Goal: Task Accomplishment & Management: Complete application form

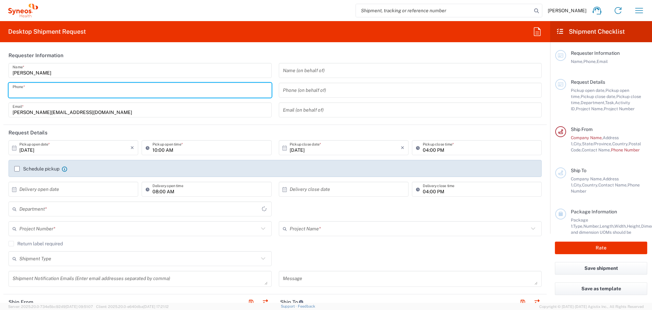
drag, startPoint x: 47, startPoint y: 91, endPoint x: 53, endPoint y: 94, distance: 6.6
click at [47, 91] on input "tel" at bounding box center [140, 90] width 255 height 12
type input "3243"
type input "INC Research Clin Svcs [GEOGRAPHIC_DATA]"
type input "5625952744"
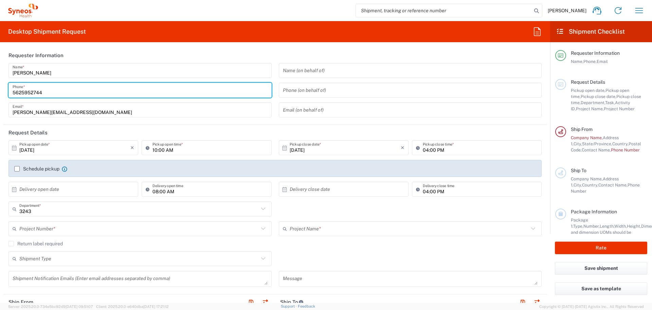
click at [121, 228] on input "text" at bounding box center [139, 229] width 240 height 12
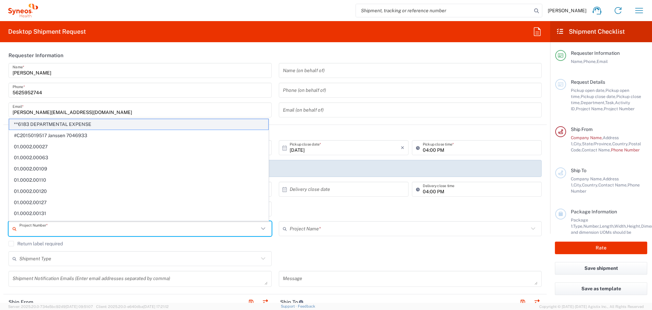
click at [76, 127] on span "**6183 DEPARTMENTAL EXPENSE" at bounding box center [138, 124] width 259 height 11
type input "**6183 DEPARTMENTAL EXPENSE"
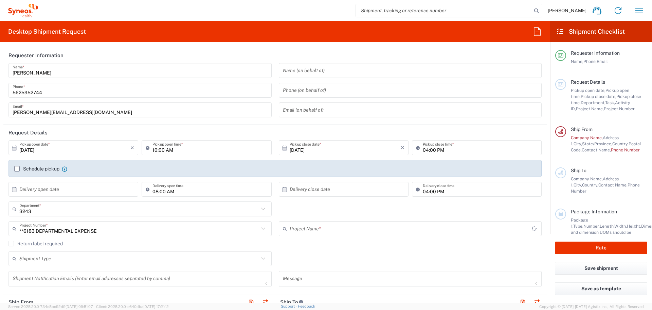
type input "6183"
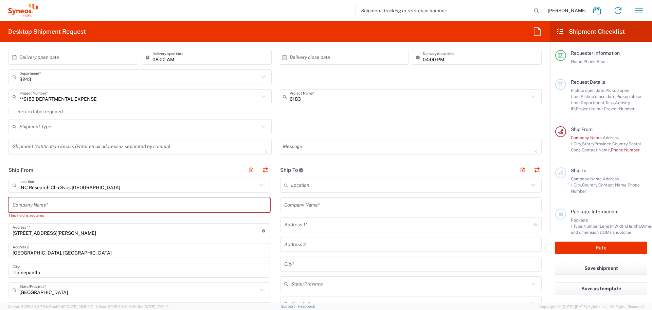
scroll to position [136, 0]
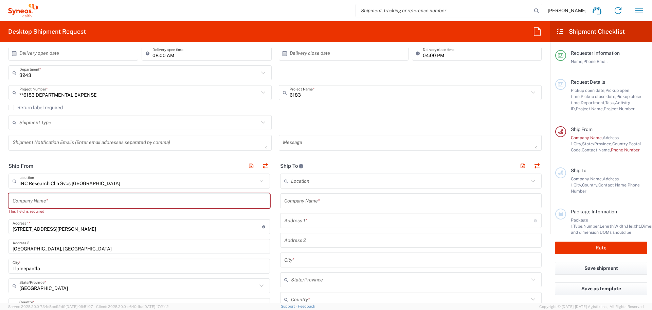
click at [258, 180] on icon at bounding box center [261, 180] width 9 height 9
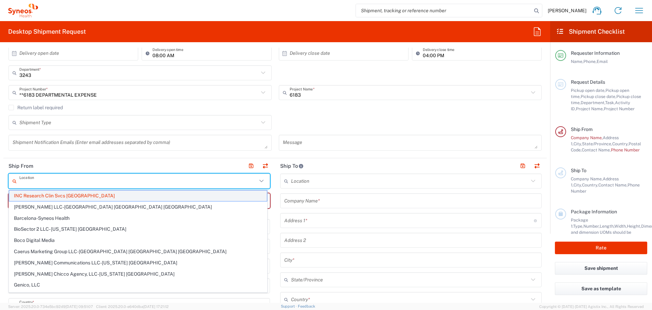
click at [108, 199] on span "INC Research Clin Svcs [GEOGRAPHIC_DATA]" at bounding box center [138, 195] width 258 height 11
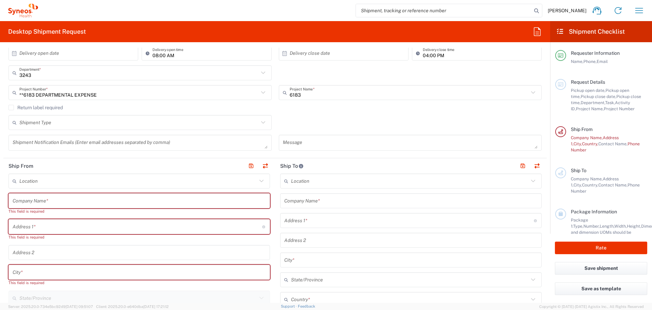
click at [74, 198] on input "text" at bounding box center [139, 201] width 253 height 12
type input "Residencial Palta 152"
type input "[GEOGRAPHIC_DATA]"
type input "5625952744"
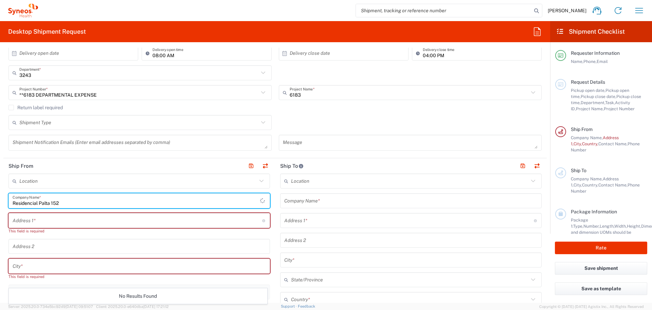
click at [92, 227] on div "Address 1 * For cross streets use street names with '&' or 'and' in between. Fo…" at bounding box center [139, 220] width 262 height 15
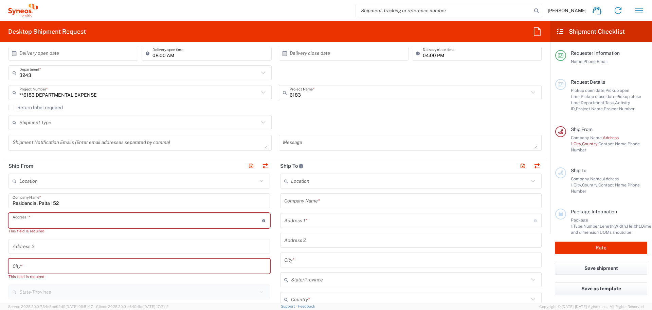
click at [90, 224] on input "text" at bounding box center [138, 220] width 250 height 12
type input "Tablaje 22096 casa 35"
type input "[GEOGRAPHIC_DATA]"
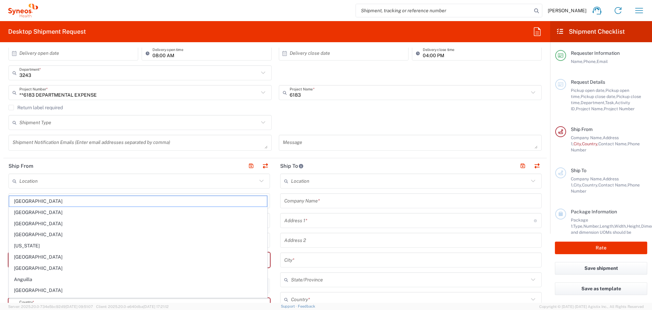
drag, startPoint x: 2, startPoint y: 200, endPoint x: 5, endPoint y: 200, distance: 3.5
click at [3, 200] on form "Requester Information [PERSON_NAME] Name * [PHONE_NUMBER] Phone * [PERSON_NAME]…" at bounding box center [275, 175] width 550 height 255
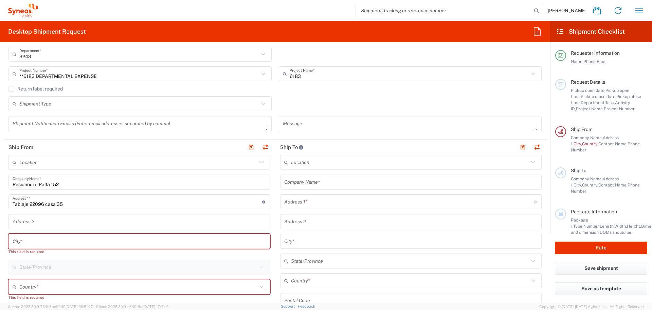
scroll to position [170, 0]
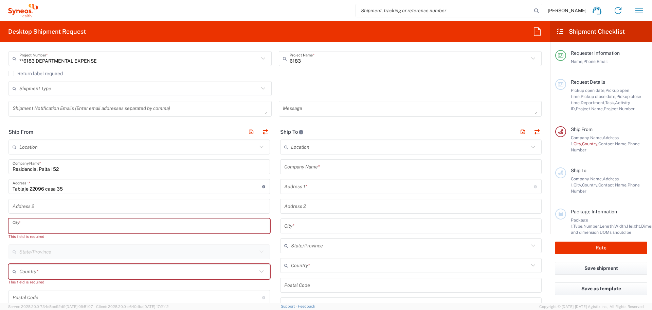
click at [45, 224] on input "text" at bounding box center [139, 226] width 253 height 12
type input "Merida"
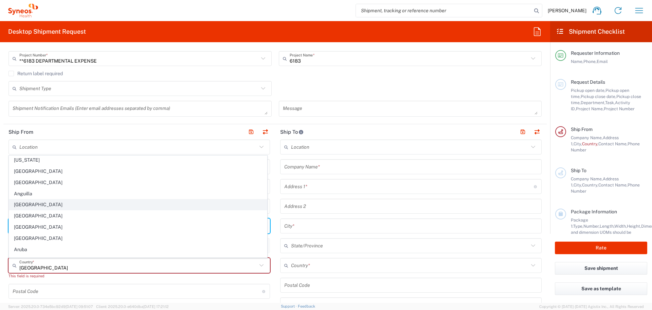
scroll to position [68, 0]
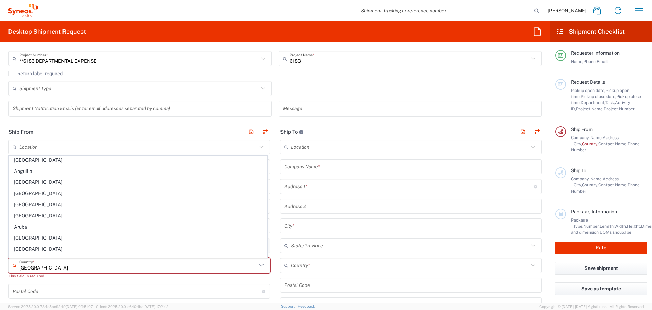
click at [35, 268] on input "[GEOGRAPHIC_DATA]" at bounding box center [138, 265] width 238 height 12
drag, startPoint x: 38, startPoint y: 267, endPoint x: 24, endPoint y: 266, distance: 13.9
click at [24, 266] on input "[GEOGRAPHIC_DATA]" at bounding box center [138, 265] width 238 height 12
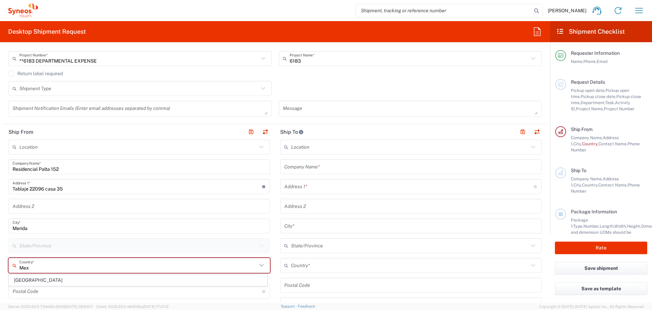
scroll to position [0, 0]
click at [35, 268] on input "Mex" at bounding box center [138, 265] width 238 height 12
click at [28, 279] on span "[GEOGRAPHIC_DATA]" at bounding box center [138, 280] width 258 height 11
type input "[GEOGRAPHIC_DATA]"
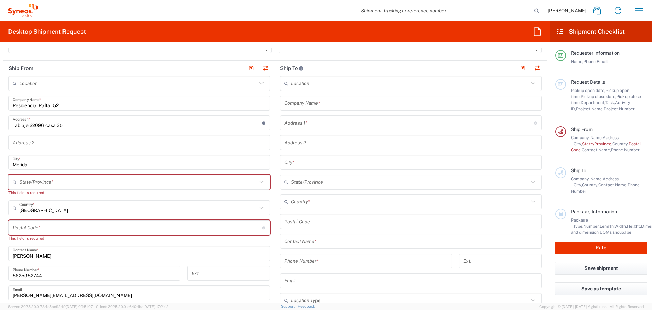
scroll to position [238, 0]
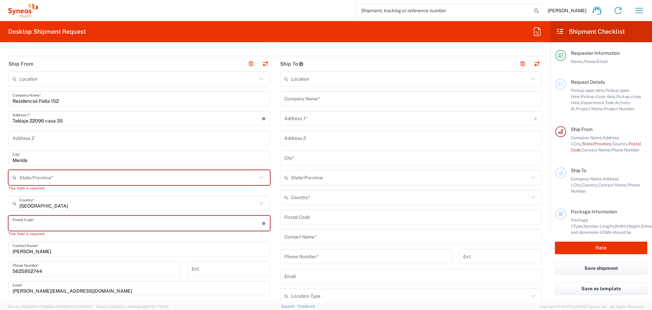
click at [47, 227] on input "undefined" at bounding box center [138, 223] width 250 height 12
type input "97305"
type input "[GEOGRAPHIC_DATA]"
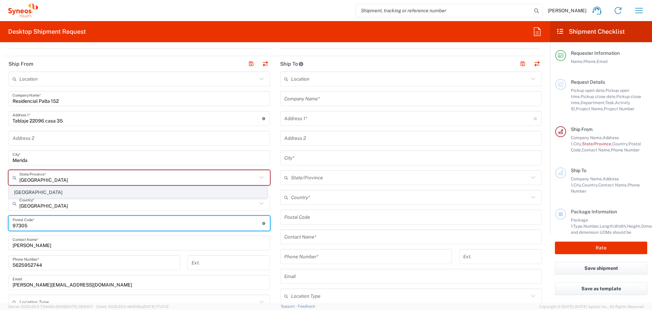
click at [12, 194] on span "[GEOGRAPHIC_DATA]" at bounding box center [138, 192] width 258 height 11
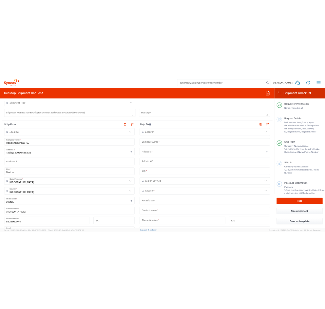
scroll to position [170, 0]
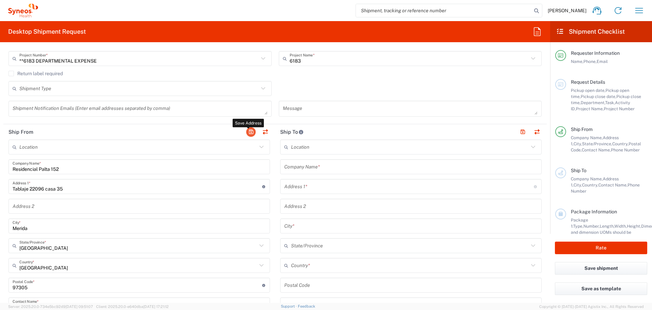
click at [250, 132] on button "button" at bounding box center [251, 132] width 10 height 10
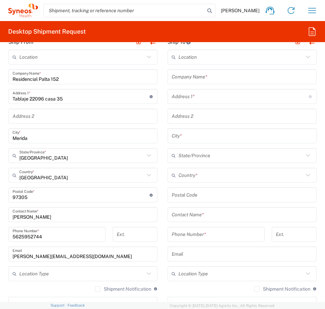
scroll to position [442, 0]
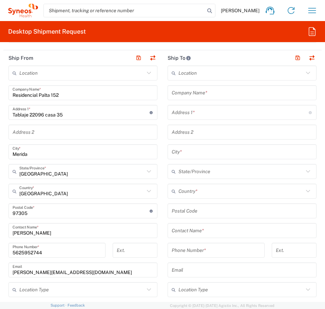
drag, startPoint x: 190, startPoint y: 100, endPoint x: 191, endPoint y: 96, distance: 3.9
click at [190, 100] on div "Location [PERSON_NAME] LLC-[GEOGRAPHIC_DATA] [GEOGRAPHIC_DATA] [GEOGRAPHIC_DATA…" at bounding box center [242, 208] width 149 height 285
click at [191, 95] on input "text" at bounding box center [242, 93] width 141 height 12
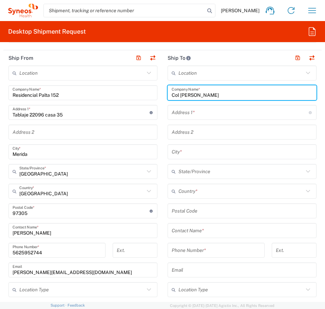
type input "Col [PERSON_NAME]"
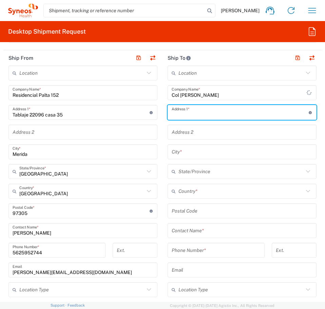
paste input "Calle 20 de noviembre # 2404-A"
type input "Calle 20 de noviembre # 2404-A"
click at [191, 131] on input "text" at bounding box center [242, 132] width 141 height 12
paste input "[GEOGRAPHIC_DATA][PERSON_NAME]"
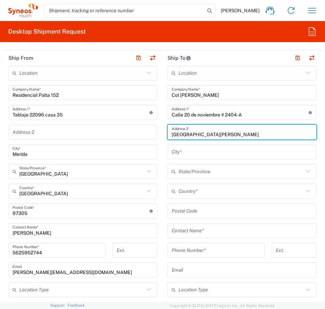
type input "[GEOGRAPHIC_DATA][PERSON_NAME]"
click at [174, 154] on input "text" at bounding box center [242, 152] width 141 height 12
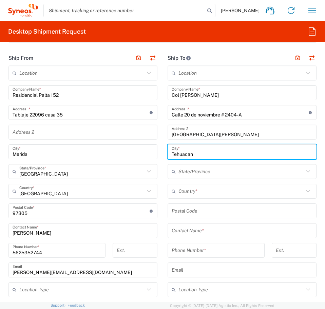
type input "Tehuacan"
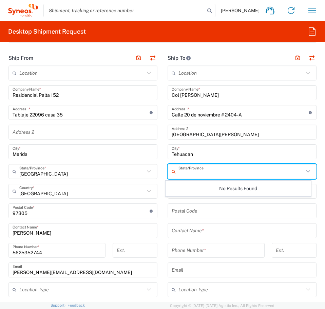
click at [189, 166] on input "text" at bounding box center [241, 172] width 125 height 12
type input "m"
type input "puebla"
drag, startPoint x: 164, startPoint y: 202, endPoint x: 171, endPoint y: 199, distance: 7.5
click at [164, 202] on main "Location [PERSON_NAME] LLC-[GEOGRAPHIC_DATA] [GEOGRAPHIC_DATA] [GEOGRAPHIC_DATA…" at bounding box center [242, 208] width 159 height 285
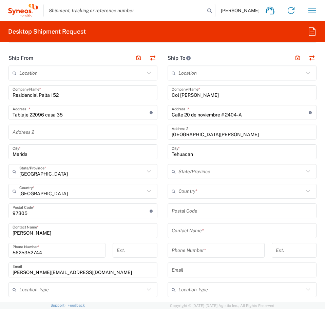
click at [181, 194] on input "text" at bounding box center [241, 191] width 125 height 12
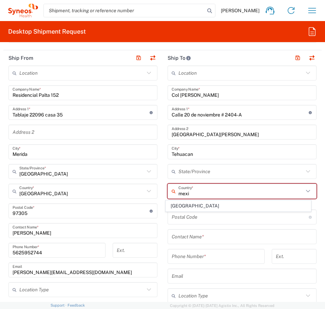
click at [175, 208] on span "[GEOGRAPHIC_DATA]" at bounding box center [238, 206] width 145 height 11
type input "[GEOGRAPHIC_DATA]"
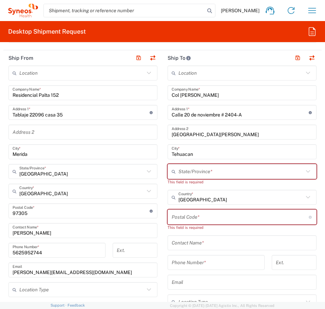
click at [185, 170] on input "text" at bounding box center [241, 172] width 125 height 12
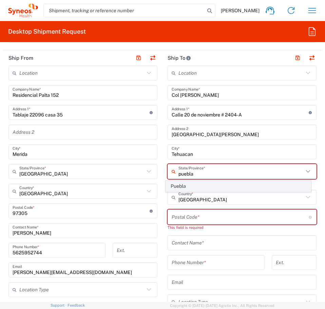
click at [187, 187] on span "Puebla" at bounding box center [238, 186] width 145 height 11
type input "Puebla"
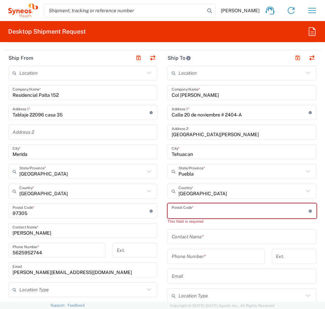
click at [209, 213] on input "undefined" at bounding box center [240, 211] width 137 height 12
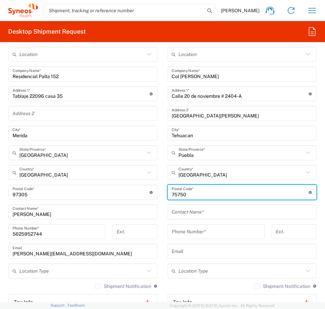
scroll to position [476, 0]
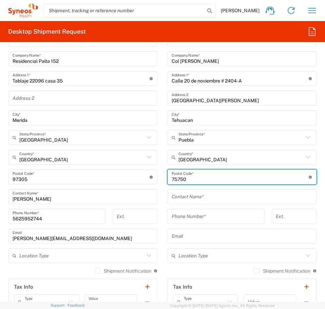
type input "75750"
click at [207, 199] on input "text" at bounding box center [242, 197] width 141 height 12
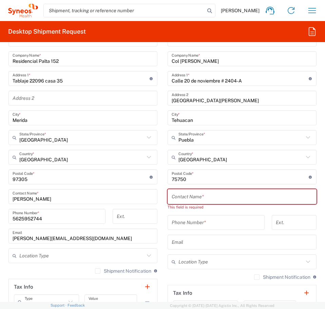
click at [206, 196] on input "text" at bounding box center [242, 197] width 141 height 12
paste input "[PERSON_NAME]"
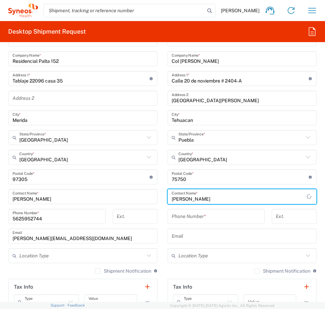
type input "[PERSON_NAME]"
click at [205, 220] on input "tel" at bounding box center [216, 217] width 89 height 12
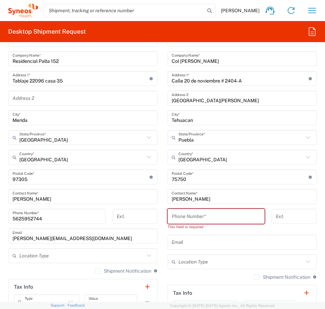
click at [197, 215] on input "tel" at bounding box center [216, 217] width 89 height 12
paste input "55 1931 7872"
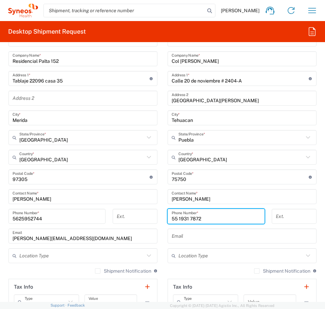
type input "55 1931 7872"
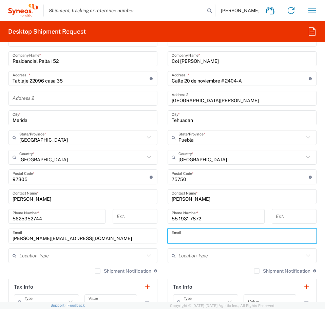
click at [204, 232] on input "text" at bounding box center [242, 236] width 141 height 12
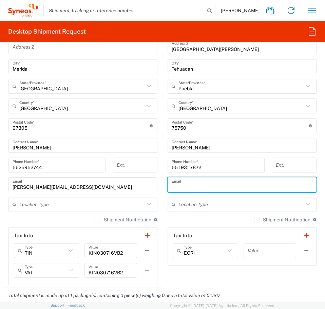
scroll to position [544, 0]
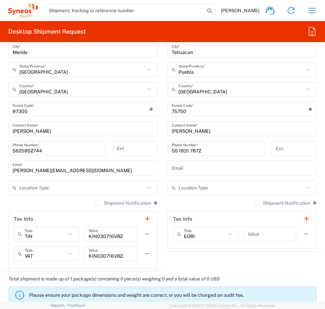
drag, startPoint x: 181, startPoint y: 168, endPoint x: 178, endPoint y: 174, distance: 6.1
click at [181, 168] on input "text" at bounding box center [242, 168] width 141 height 12
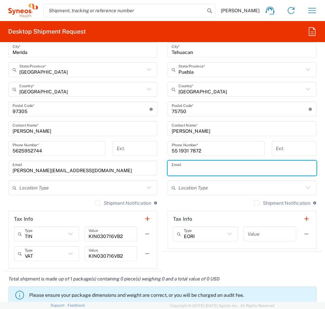
paste input "[PERSON_NAME][EMAIL_ADDRESS][PERSON_NAME][DOMAIN_NAME]"
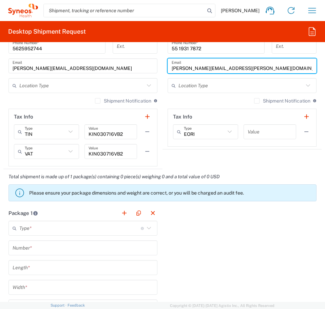
scroll to position [679, 0]
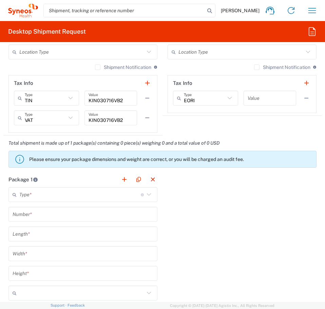
type input "[PERSON_NAME][EMAIL_ADDRESS][PERSON_NAME][DOMAIN_NAME]"
click at [224, 209] on div "Package 1 Type * Material used to package goods Envelope Large Box Medium Box P…" at bounding box center [162, 286] width 319 height 228
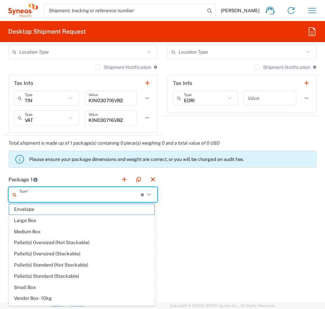
click at [103, 198] on input "text" at bounding box center [80, 195] width 122 height 12
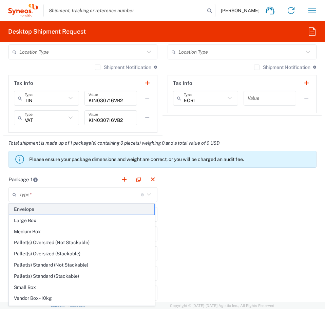
click at [89, 211] on span "Envelope" at bounding box center [81, 209] width 145 height 11
type input "Envelope"
type input "1"
type input "9.5"
type input "12.5"
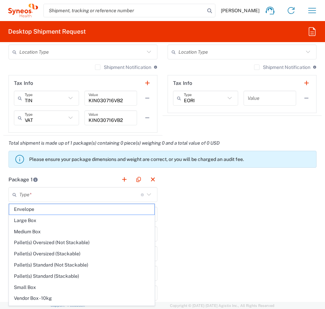
type input "0.25"
type input "in"
type input "0.45"
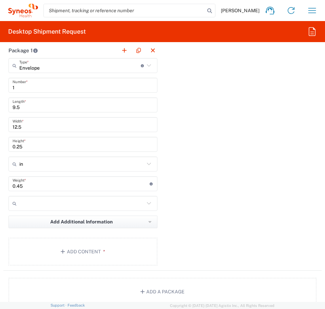
scroll to position [815, 0]
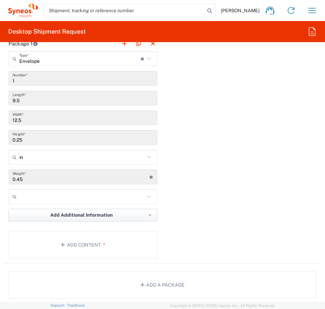
click at [108, 216] on span "Add Additional Information" at bounding box center [81, 215] width 63 height 6
click at [43, 231] on li "Package material" at bounding box center [38, 230] width 59 height 11
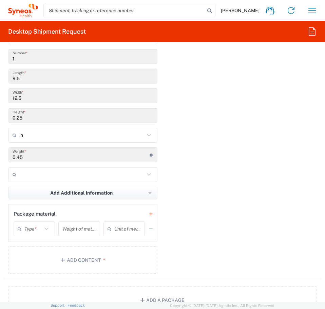
scroll to position [849, 0]
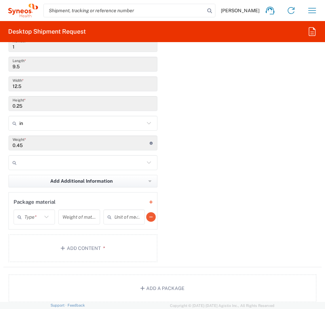
click at [146, 217] on button "button" at bounding box center [151, 217] width 10 height 10
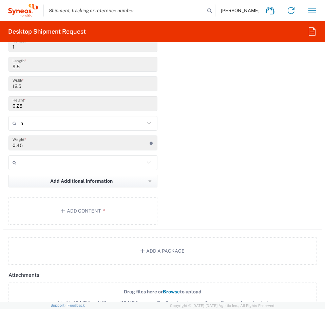
click at [178, 218] on div "Package 1 Envelope Type * Material used to package goods Envelope Large Box Med…" at bounding box center [162, 116] width 319 height 228
click at [112, 215] on button "Add Content *" at bounding box center [82, 211] width 149 height 28
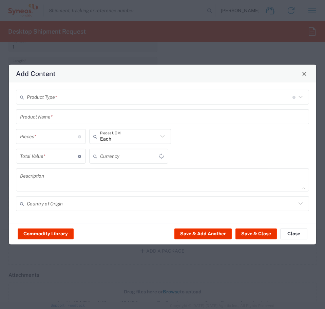
type input "US Dollar"
click at [53, 102] on input "text" at bounding box center [160, 97] width 266 height 12
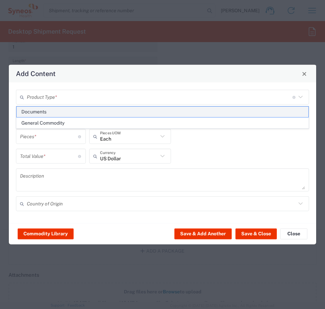
click at [51, 115] on span "Documents" at bounding box center [163, 112] width 292 height 11
type input "Documents"
type input "1"
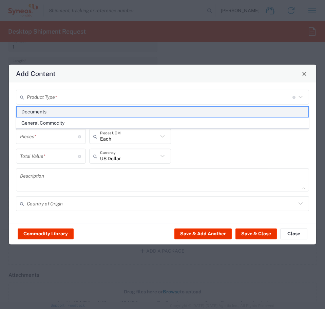
type textarea "Documents"
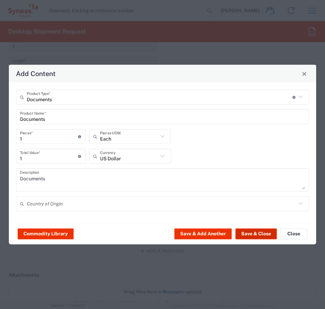
click at [254, 236] on button "Save & Close" at bounding box center [256, 233] width 41 height 11
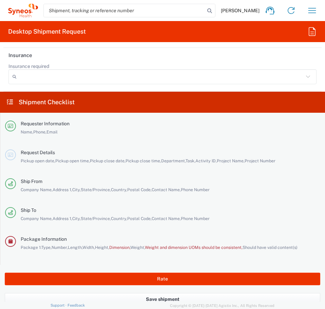
scroll to position [1381, 0]
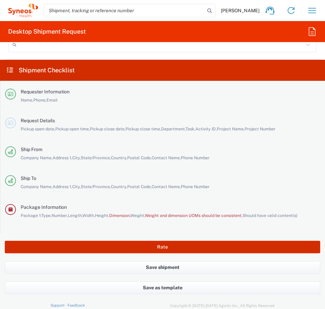
click at [229, 244] on button "Rate" at bounding box center [163, 247] width 316 height 13
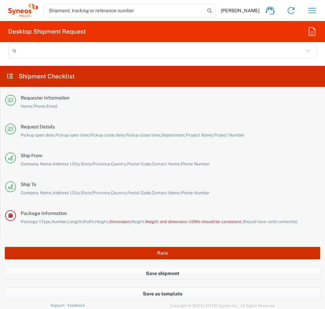
scroll to position [1387, 0]
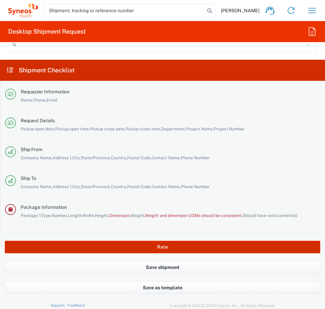
type input "**6183 DEPARTMENTAL EXPENSE"
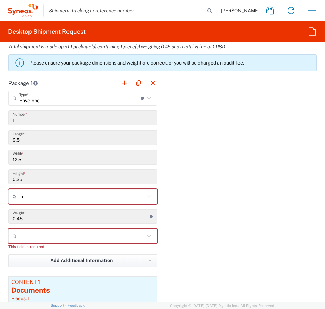
scroll to position [775, 0]
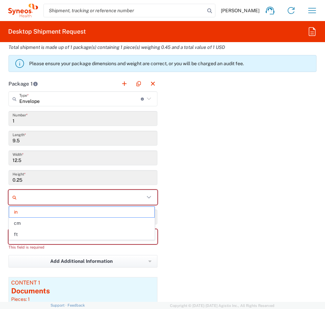
click at [94, 196] on input "text" at bounding box center [81, 197] width 125 height 11
click at [35, 223] on span "cm" at bounding box center [81, 223] width 145 height 11
type input "24.13"
type input "31.75"
type input "0.64"
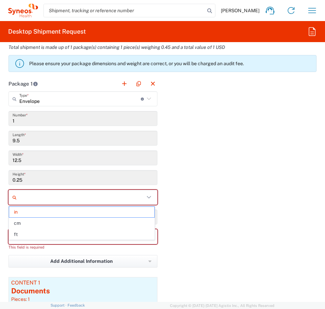
type input "cm"
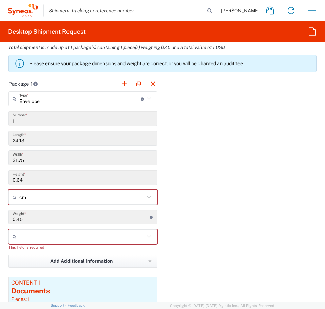
click at [36, 232] on input "text" at bounding box center [81, 236] width 125 height 11
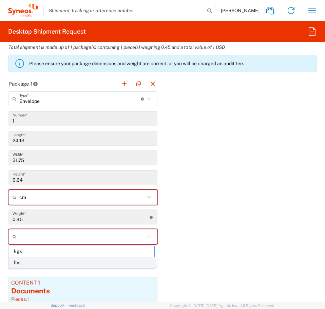
click at [39, 261] on span "lbs" at bounding box center [81, 263] width 145 height 11
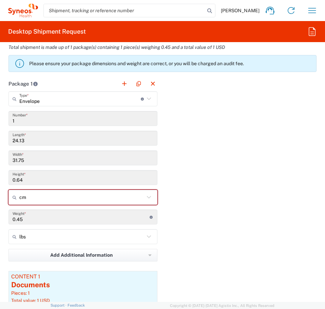
type input "lbs"
click at [104, 239] on input "lbs" at bounding box center [81, 236] width 125 height 11
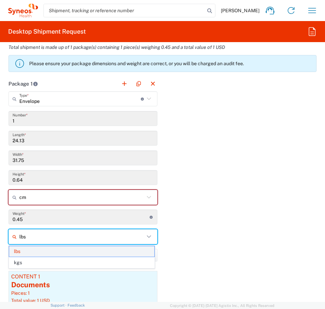
click at [69, 255] on span "lbs" at bounding box center [81, 251] width 145 height 11
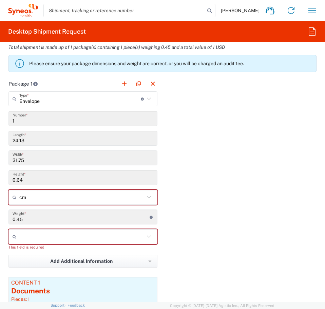
click at [77, 238] on input "text" at bounding box center [81, 236] width 125 height 11
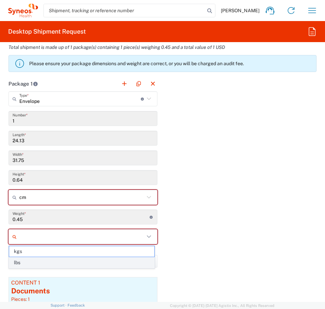
click at [49, 262] on span "lbs" at bounding box center [81, 263] width 145 height 11
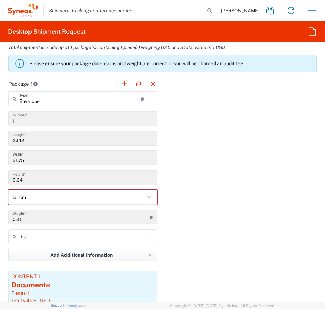
type input "lbs"
click at [58, 238] on input "lbs" at bounding box center [81, 236] width 125 height 11
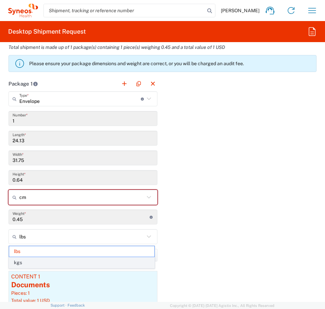
click at [19, 261] on span "kgs" at bounding box center [81, 263] width 145 height 11
type input "0.2"
type input "kgs"
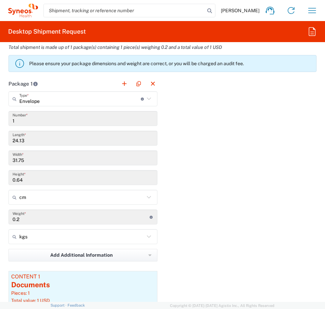
click at [207, 255] on div "Package 1 Envelope Type * Material used to package goods Envelope Large Box Med…" at bounding box center [162, 210] width 319 height 268
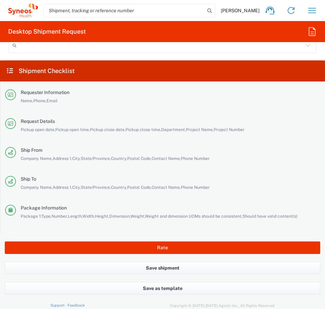
scroll to position [1381, 0]
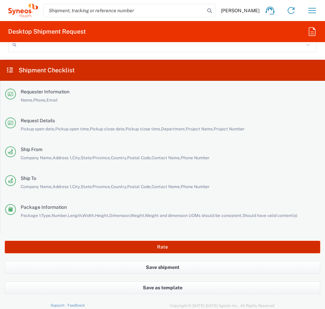
click at [181, 246] on button "Rate" at bounding box center [163, 247] width 316 height 13
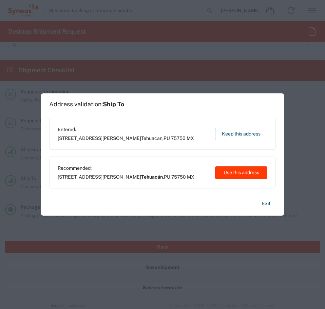
click at [243, 172] on button "Use this address" at bounding box center [241, 172] width 52 height 13
type input "Tehuacán"
type input "Puebla"
type input "[GEOGRAPHIC_DATA]"
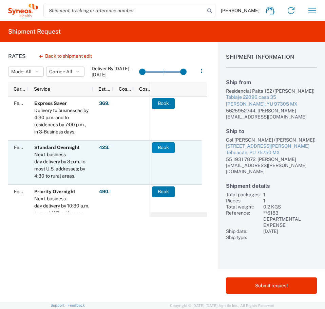
click at [161, 144] on button "Book" at bounding box center [163, 147] width 23 height 11
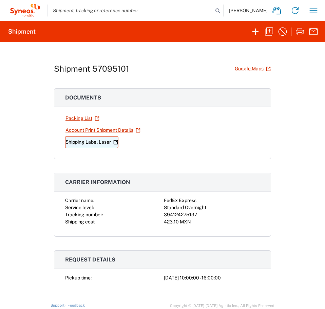
click at [78, 141] on link "Shipping Label Laser" at bounding box center [91, 142] width 53 height 12
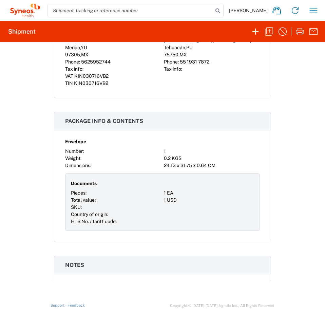
scroll to position [578, 0]
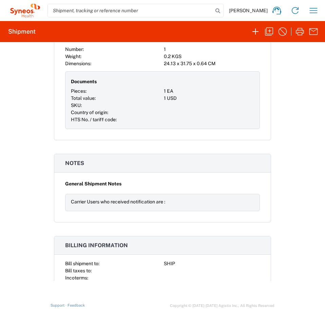
click at [43, 250] on div "Shipment 57095101 Google Maps Documents Packing List Account Print Shipment Det…" at bounding box center [162, 161] width 325 height 238
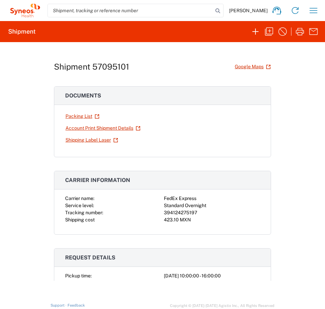
scroll to position [0, 0]
